Goal: Task Accomplishment & Management: Use online tool/utility

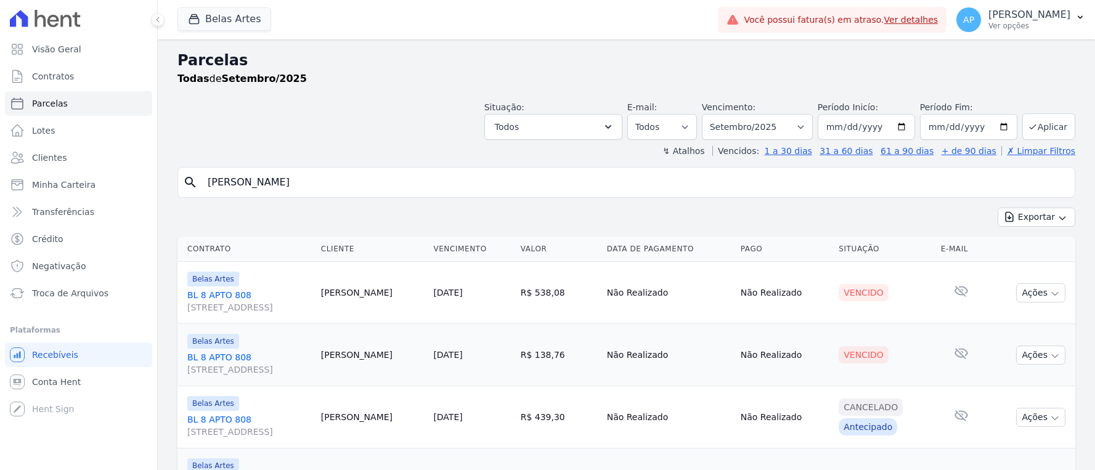
select select
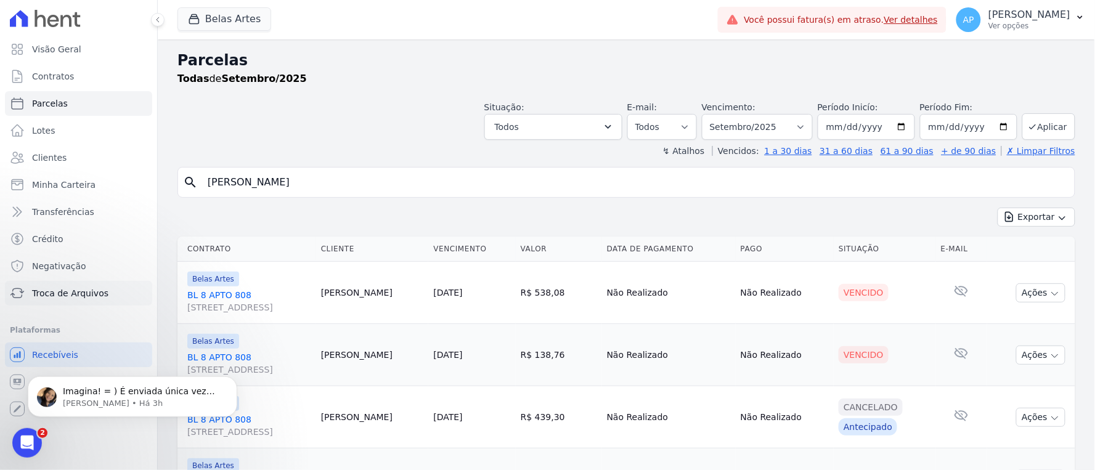
click at [82, 297] on span "Troca de Arquivos" at bounding box center [70, 293] width 76 height 12
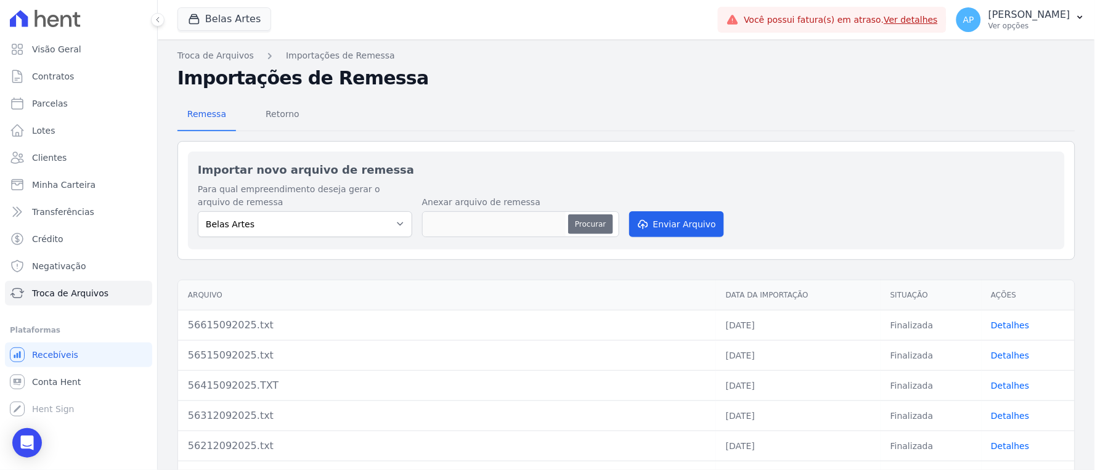
click at [593, 218] on button "Procurar" at bounding box center [590, 225] width 44 height 20
type input "56715092025.txt"
click at [666, 218] on button "Enviar Arquivo" at bounding box center [676, 224] width 95 height 26
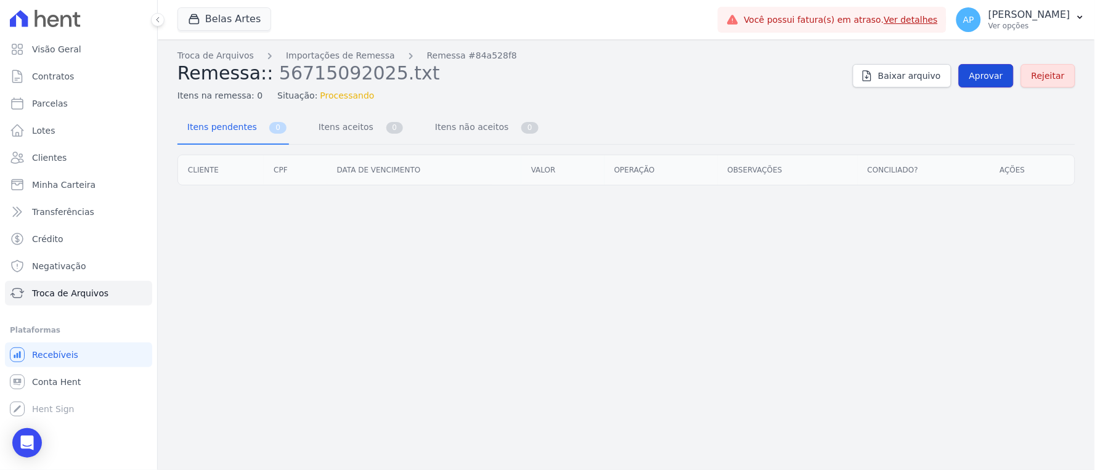
click at [1001, 82] on link "Aprovar" at bounding box center [986, 75] width 55 height 23
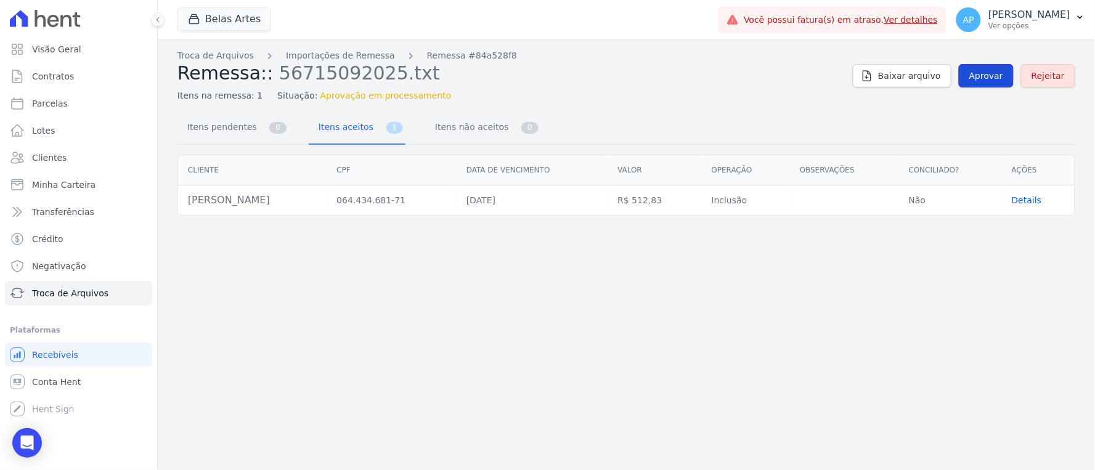
click at [1000, 72] on span "Aprovar" at bounding box center [987, 76] width 34 height 12
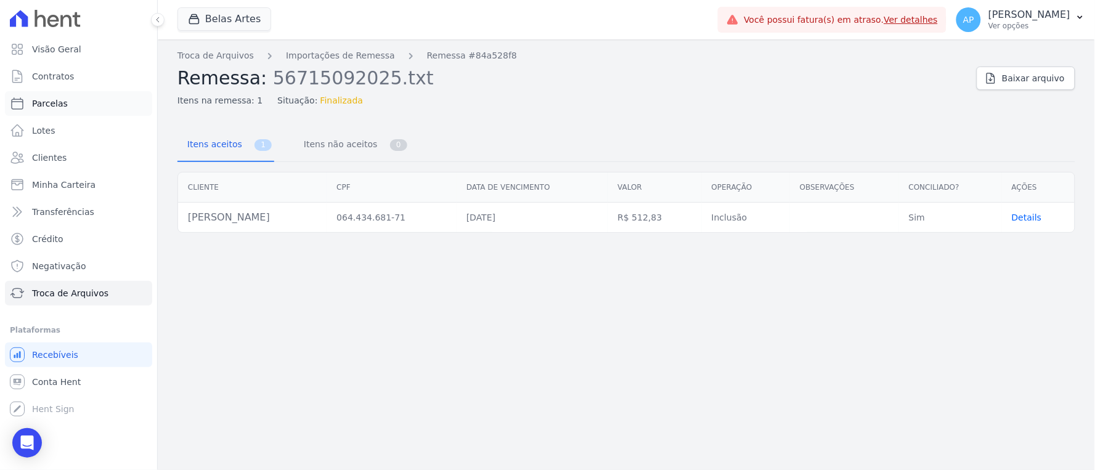
click at [44, 104] on span "Parcelas" at bounding box center [50, 103] width 36 height 12
select select
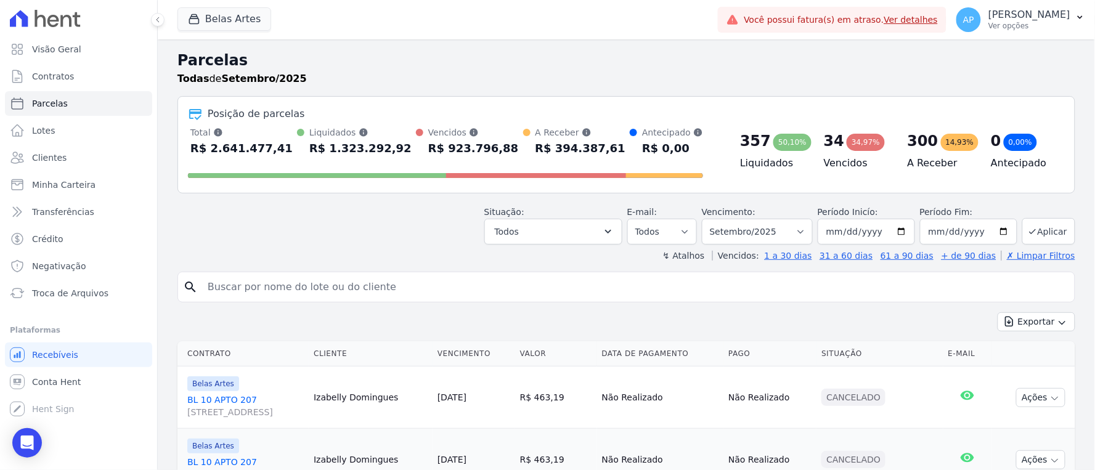
click at [385, 284] on input "search" at bounding box center [635, 287] width 870 height 25
type input "vivia"
select select
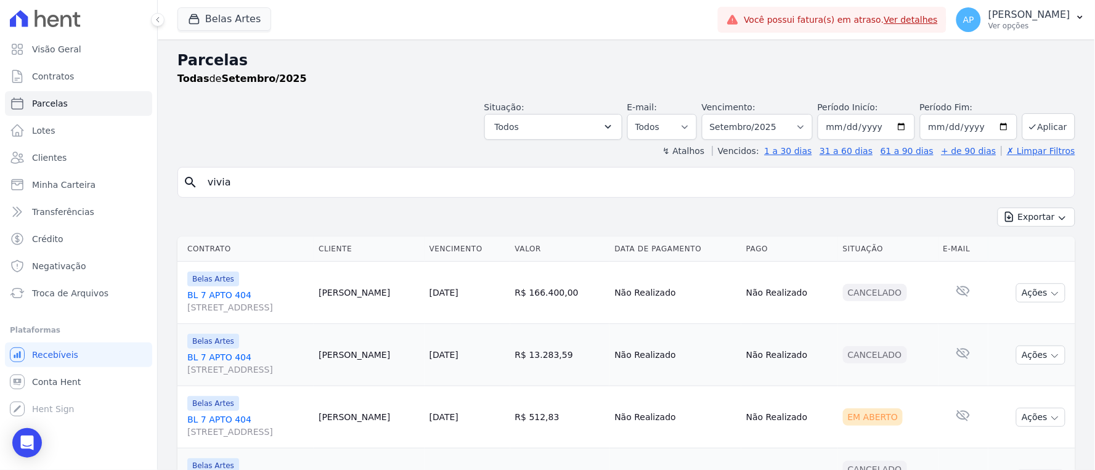
scroll to position [78, 0]
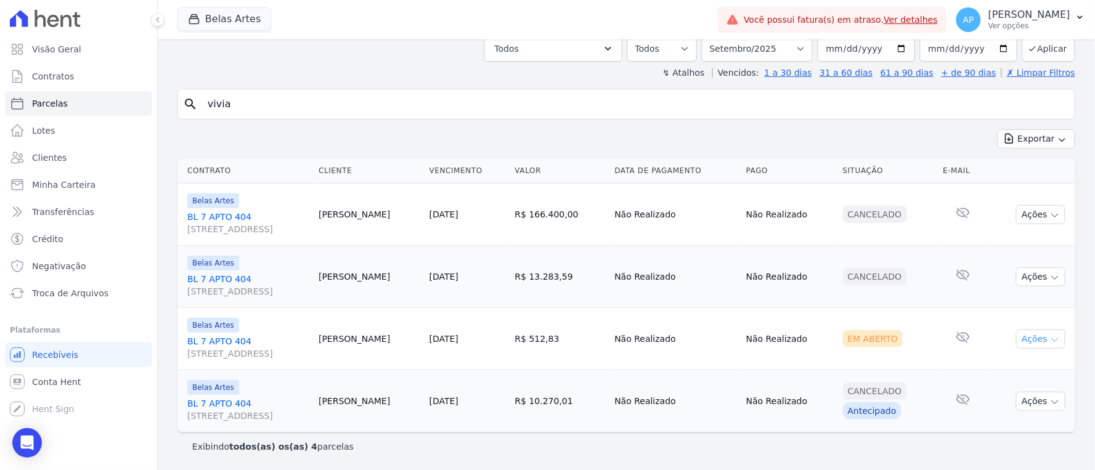
click at [1022, 334] on button "Ações" at bounding box center [1040, 339] width 49 height 19
click at [985, 368] on link "Ver boleto" at bounding box center [1036, 367] width 118 height 23
